Goal: Task Accomplishment & Management: Manage account settings

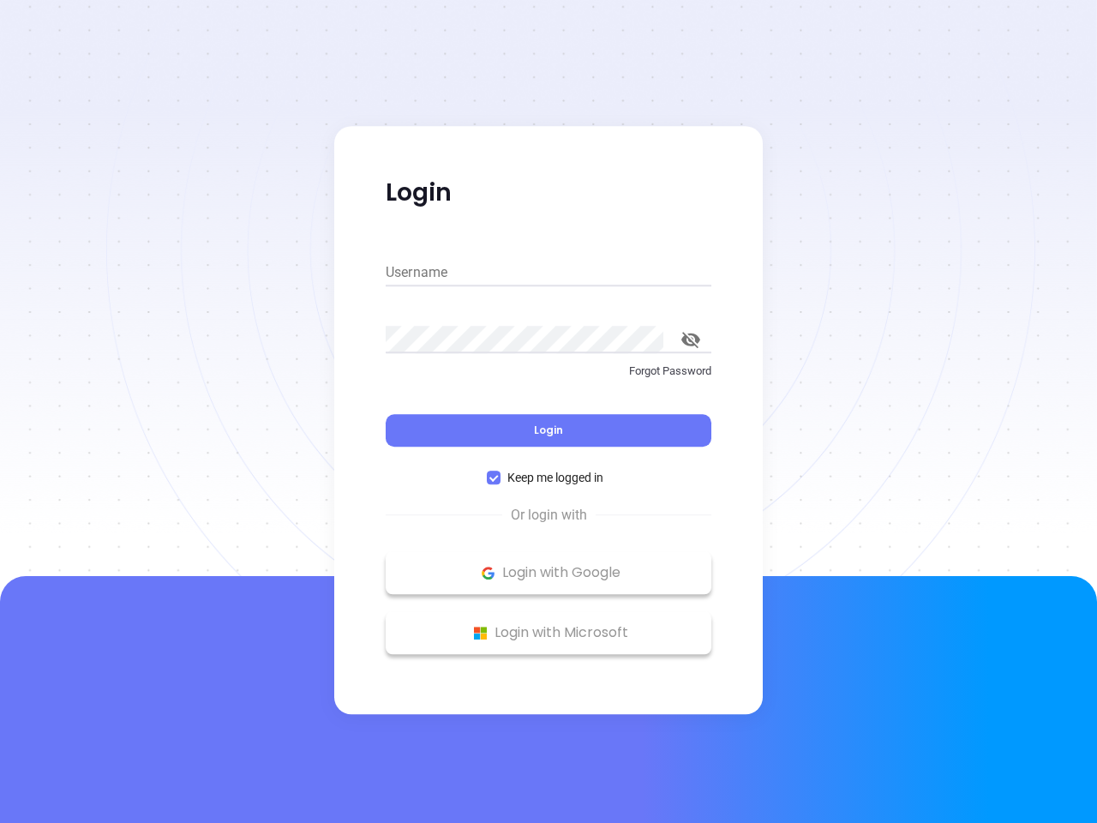
click at [548, 411] on div "Login" at bounding box center [549, 419] width 326 height 53
click at [548, 273] on input "Username" at bounding box center [549, 272] width 326 height 27
click at [691, 339] on icon "toggle password visibility" at bounding box center [690, 340] width 19 height 16
click at [548, 430] on span "Login" at bounding box center [548, 430] width 29 height 15
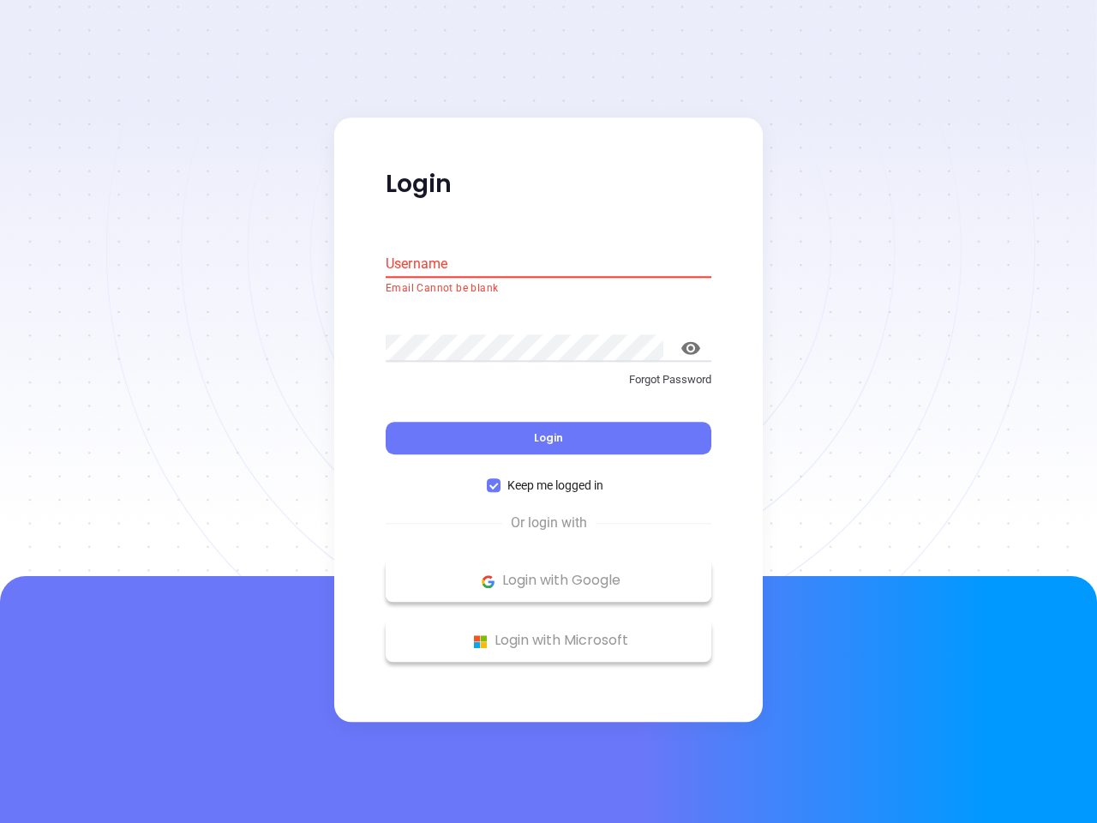
click at [548, 477] on span "Keep me logged in" at bounding box center [556, 486] width 110 height 19
click at [501, 479] on input "Keep me logged in" at bounding box center [494, 486] width 14 height 14
checkbox input "false"
click at [548, 572] on p "Login with Google" at bounding box center [548, 581] width 309 height 26
click at [548, 632] on p "Login with Microsoft" at bounding box center [548, 641] width 309 height 26
